Goal: Register for event/course

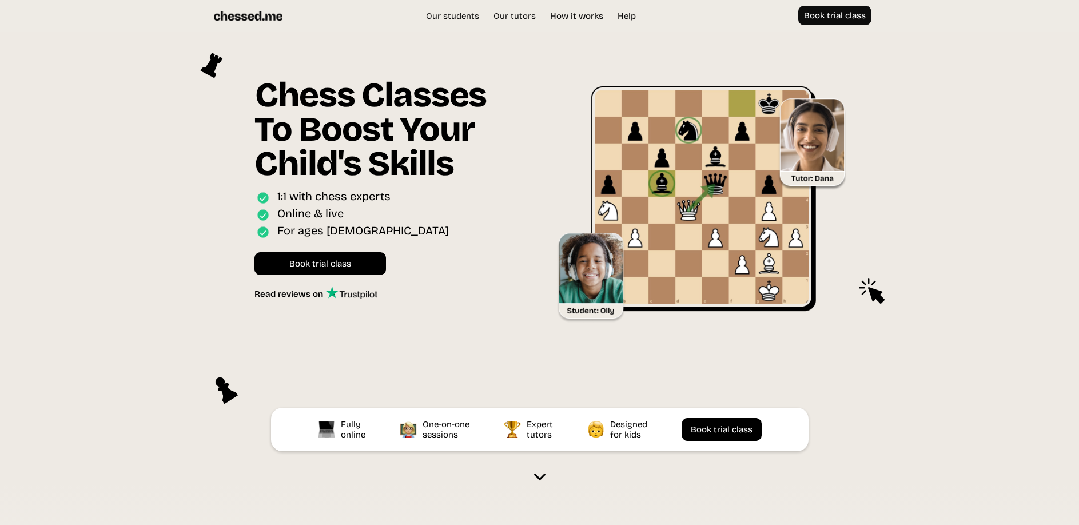
click at [580, 14] on link "How it works" at bounding box center [576, 15] width 65 height 11
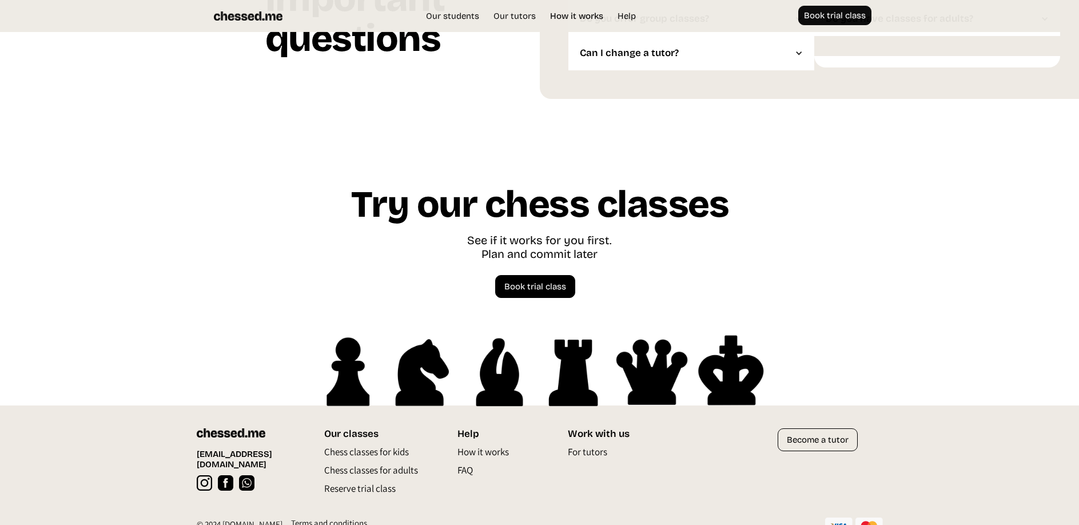
scroll to position [3067, 0]
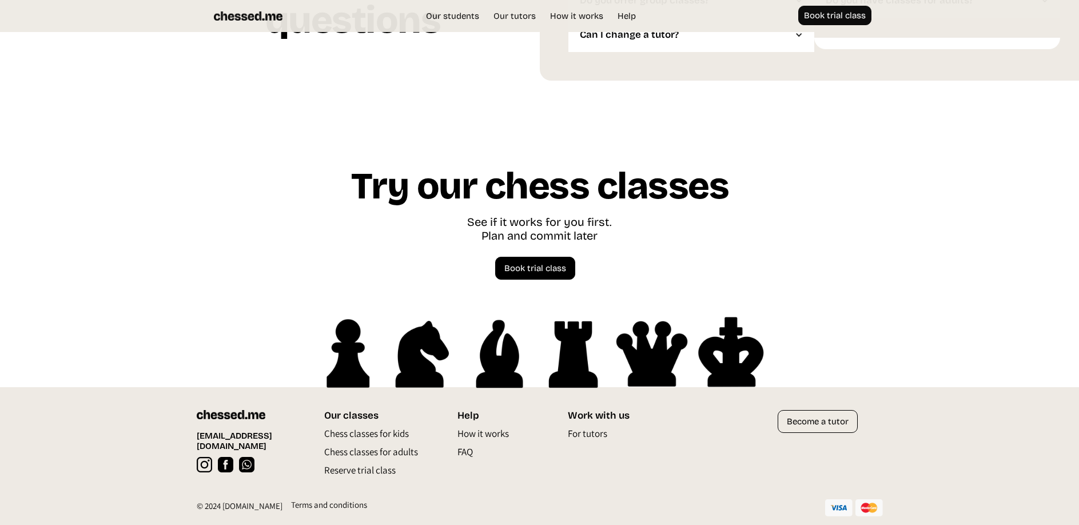
click at [467, 432] on p "How it works" at bounding box center [482, 436] width 51 height 18
click at [464, 453] on p "FAQ" at bounding box center [464, 454] width 15 height 18
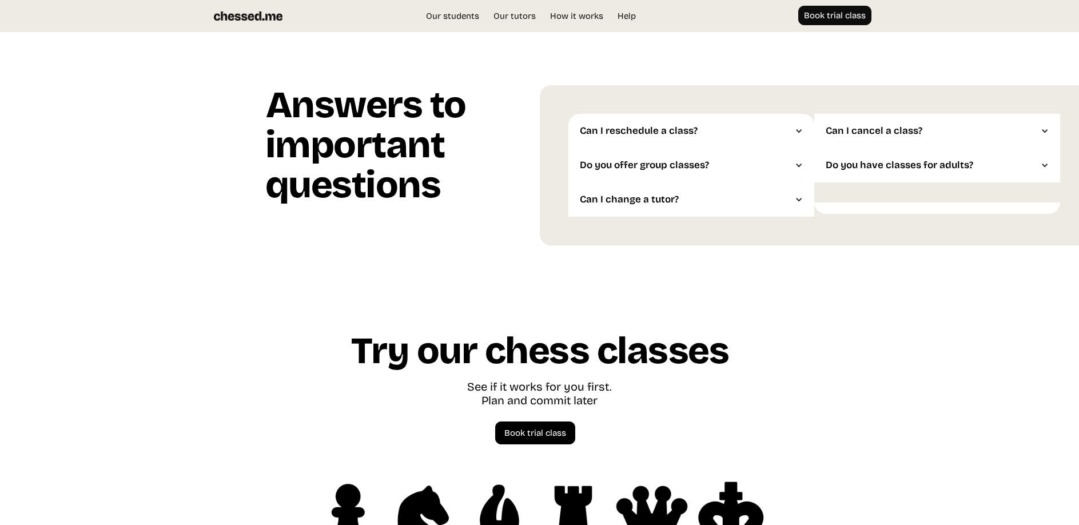
scroll to position [3067, 0]
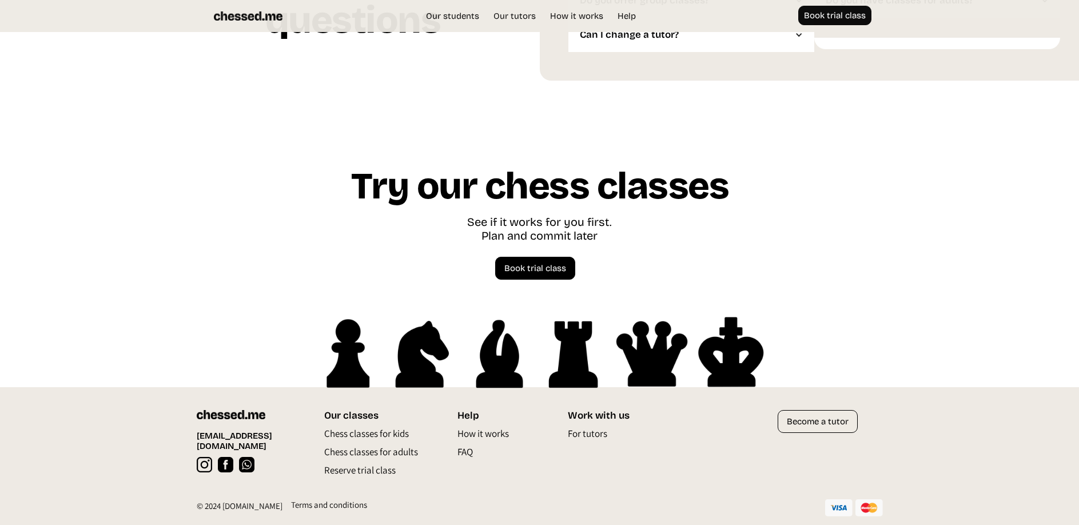
click at [346, 432] on p "Chess classes for kids" at bounding box center [366, 436] width 85 height 18
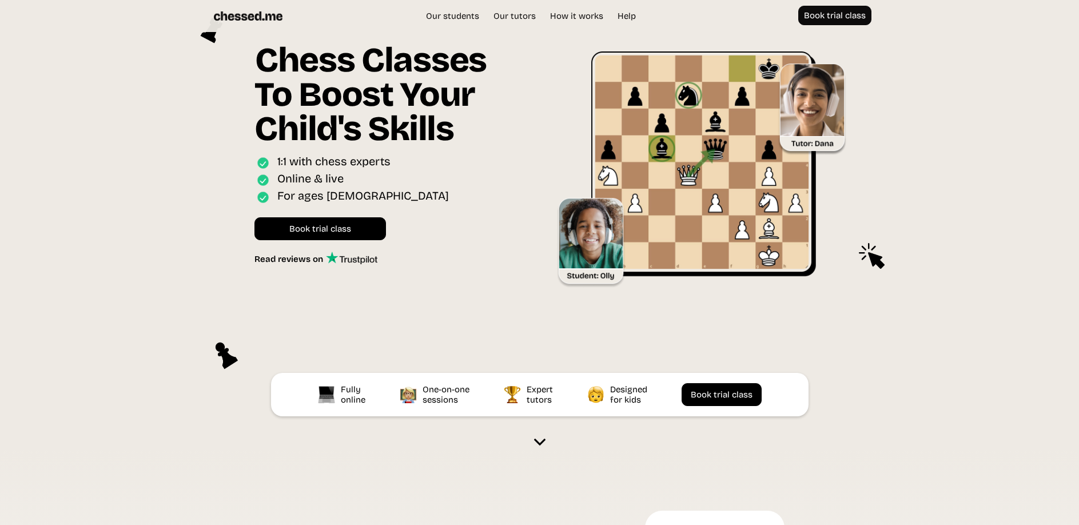
scroll to position [32, 0]
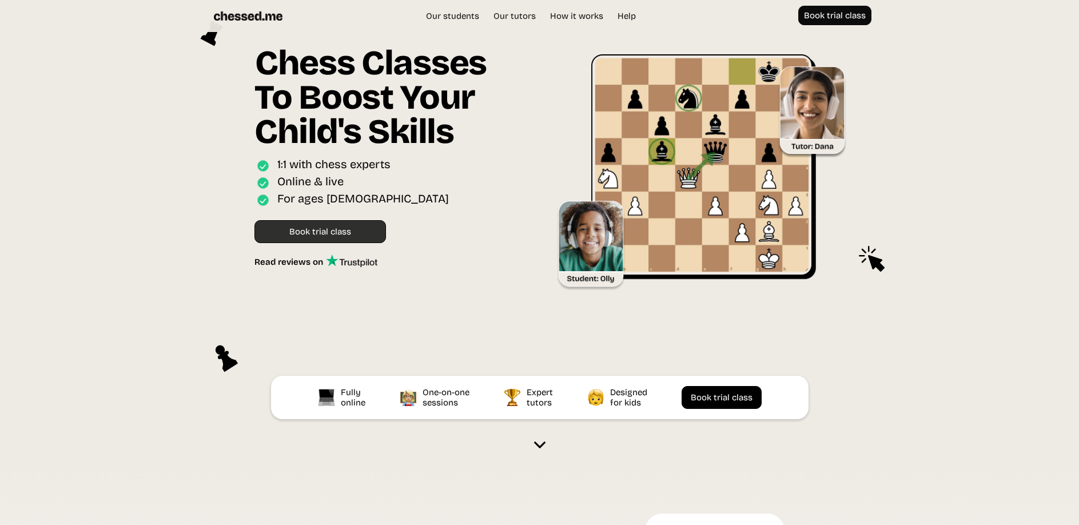
click at [301, 231] on link "Book trial class" at bounding box center [319, 231] width 131 height 23
